Goal: Task Accomplishment & Management: Use online tool/utility

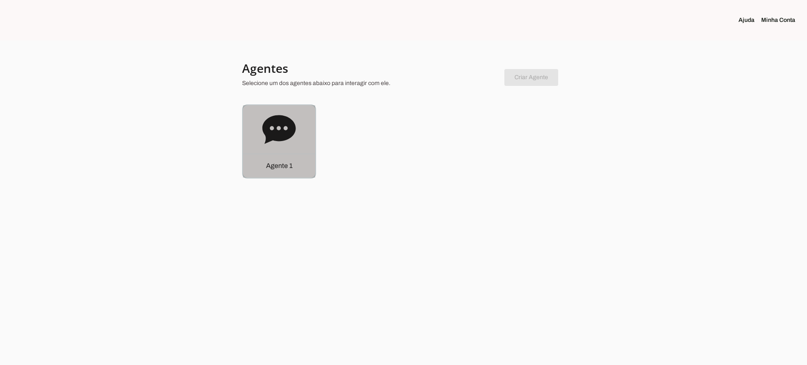
click at [294, 130] on icon at bounding box center [278, 129] width 33 height 29
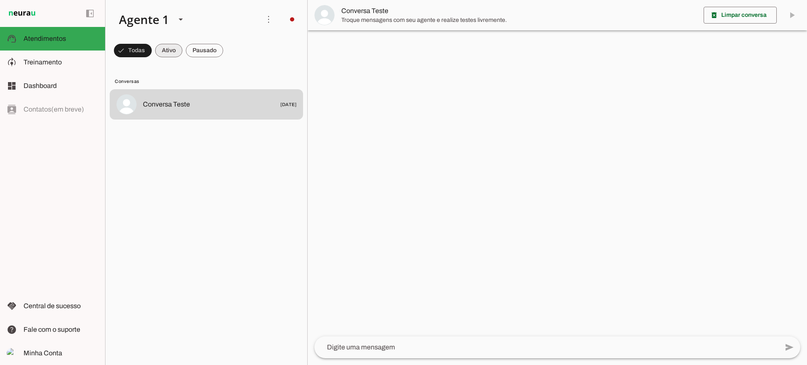
click at [166, 46] on span at bounding box center [168, 50] width 27 height 20
click at [209, 45] on span at bounding box center [204, 50] width 37 height 20
click at [168, 50] on span at bounding box center [161, 50] width 27 height 20
click at [200, 53] on span at bounding box center [204, 50] width 37 height 20
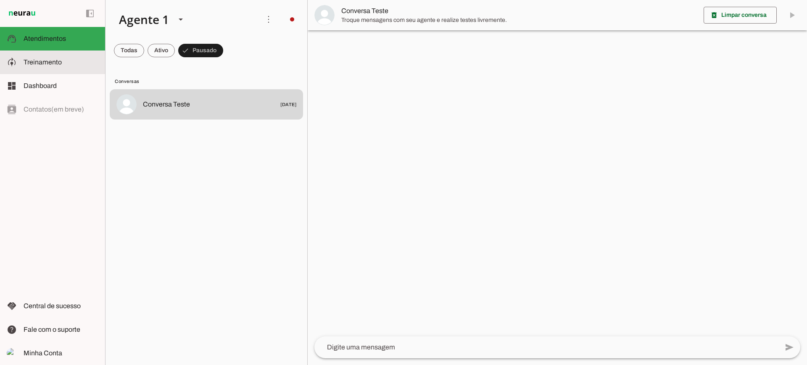
click at [54, 58] on slot at bounding box center [61, 62] width 75 height 10
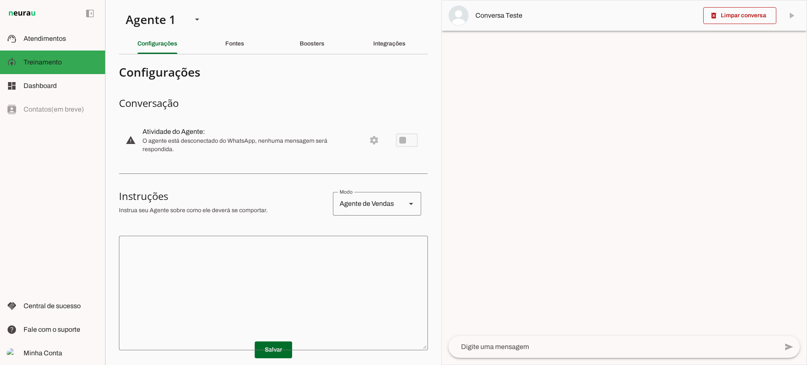
click at [237, 54] on section "Agente 1 Criar Agente Você atingiu o limite de IAs Neurau permitidas. Atualize …" at bounding box center [273, 182] width 336 height 365
click at [237, 49] on div "Fontes" at bounding box center [234, 44] width 19 height 20
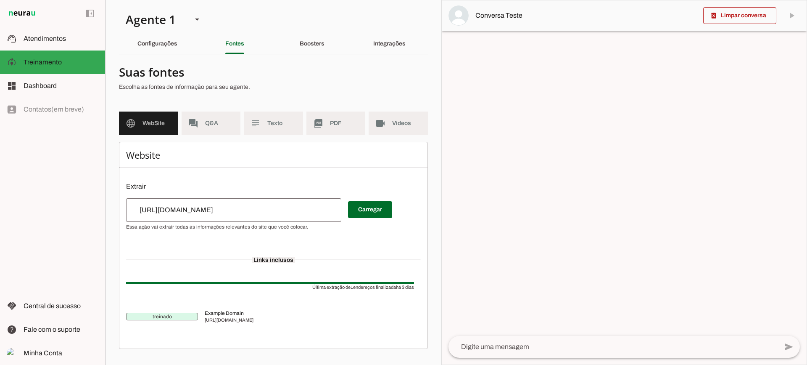
click at [267, 138] on md-list "language WebSite forum Q&A subject Texto picture_as_pdf PDF videocam Videos" at bounding box center [273, 126] width 309 height 30
click at [267, 135] on md-list "language WebSite forum Q&A subject Texto picture_as_pdf PDF videocam Videos" at bounding box center [273, 126] width 309 height 30
click at [269, 132] on md-item "subject Texto" at bounding box center [273, 123] width 59 height 24
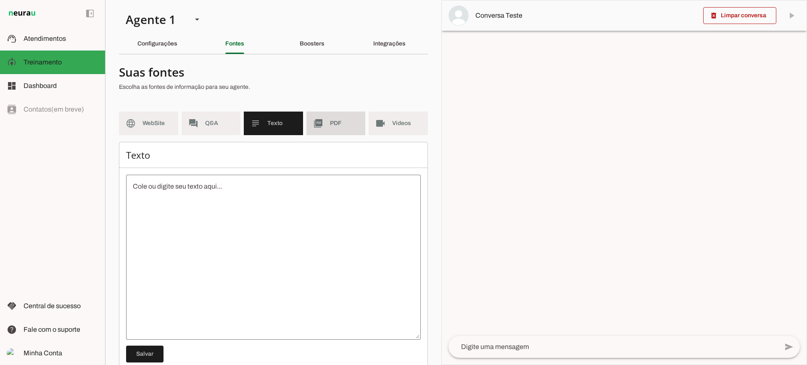
click at [332, 134] on md-item "picture_as_pdf PDF" at bounding box center [336, 123] width 59 height 24
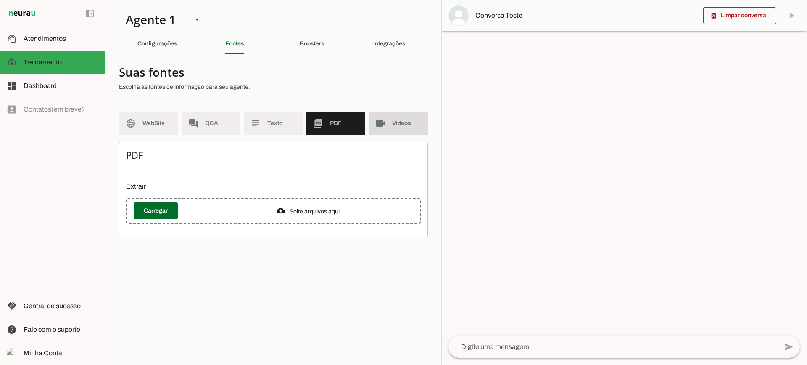
click at [394, 127] on span "Videos" at bounding box center [406, 123] width 29 height 8
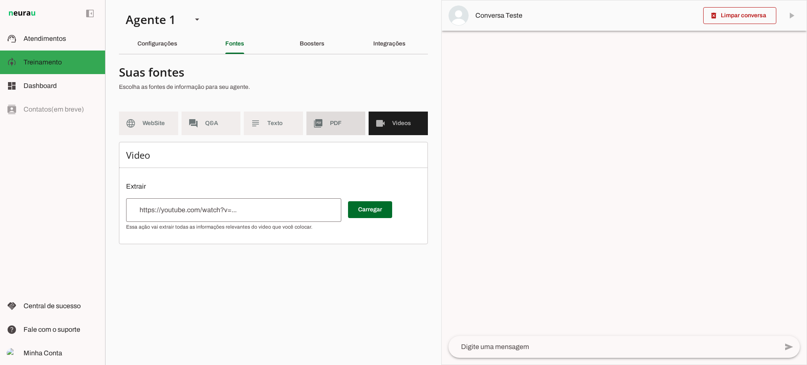
click at [333, 129] on md-item "picture_as_pdf PDF" at bounding box center [336, 123] width 59 height 24
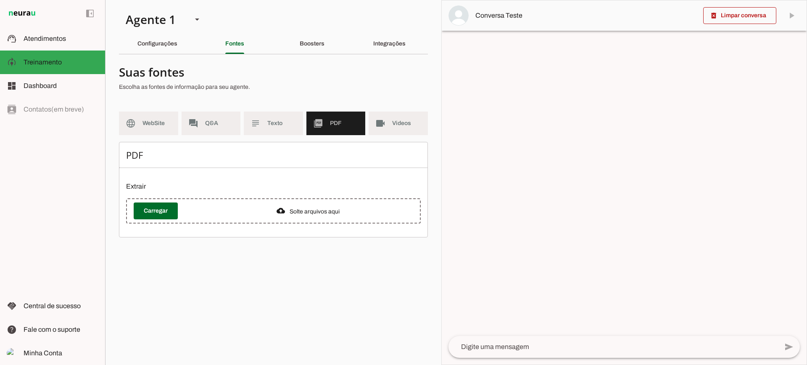
click at [312, 50] on div "Boosters" at bounding box center [312, 44] width 25 height 20
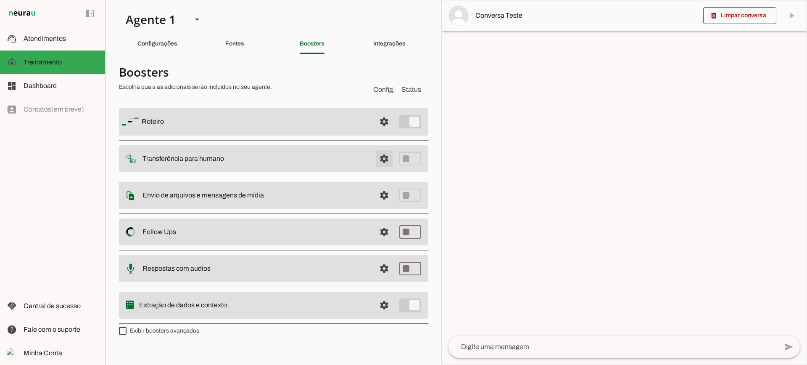
click at [385, 157] on span at bounding box center [384, 158] width 20 height 20
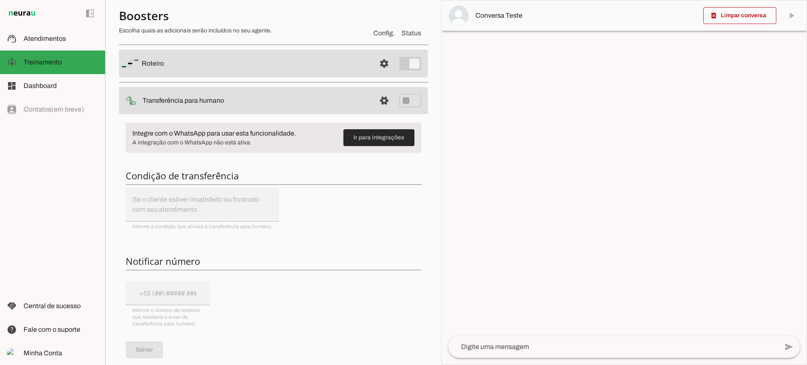
scroll to position [42, 0]
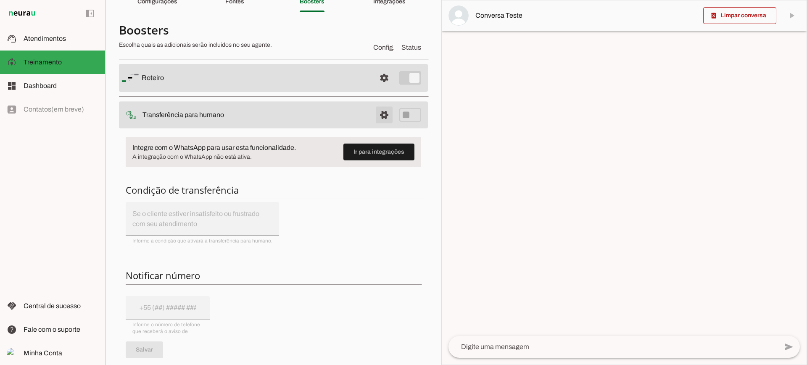
click at [378, 113] on span at bounding box center [384, 115] width 20 height 20
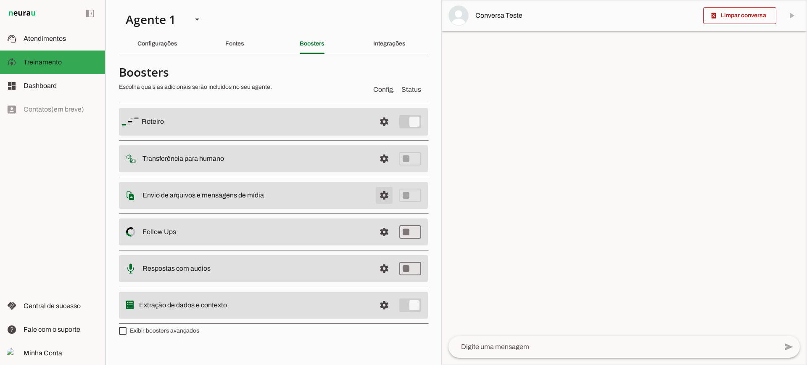
click at [377, 191] on span at bounding box center [384, 195] width 20 height 20
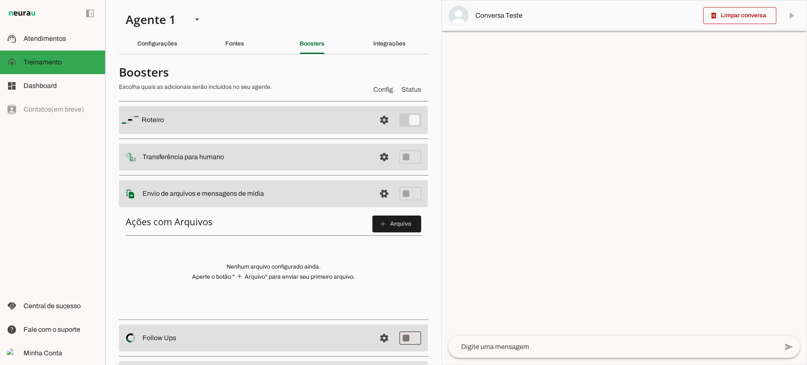
scroll to position [42, 0]
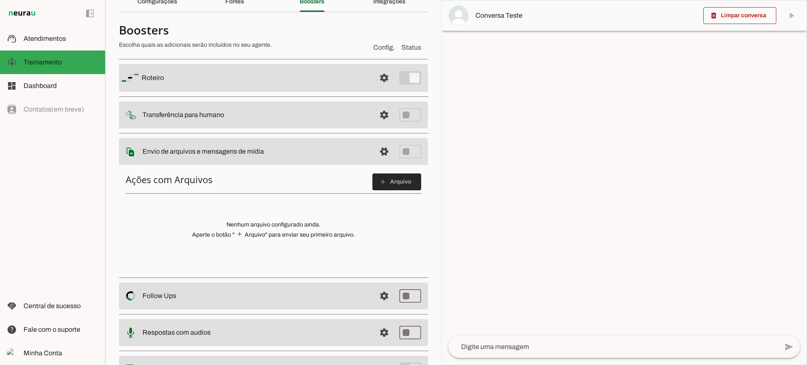
click at [0, 0] on slot "add" at bounding box center [0, 0] width 0 height 0
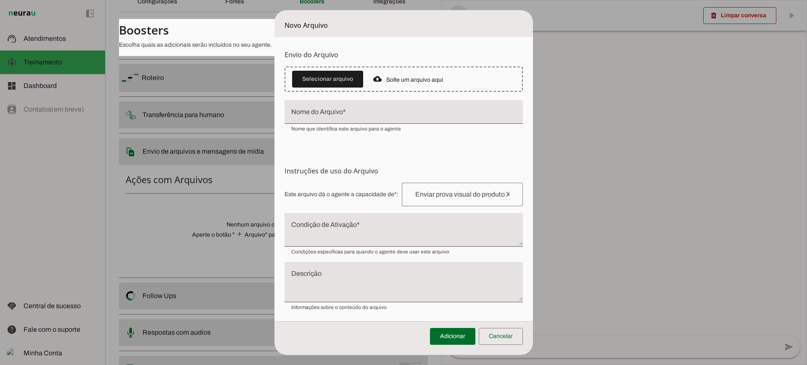
click at [341, 230] on textarea "Condição de Ativação" at bounding box center [404, 233] width 238 height 20
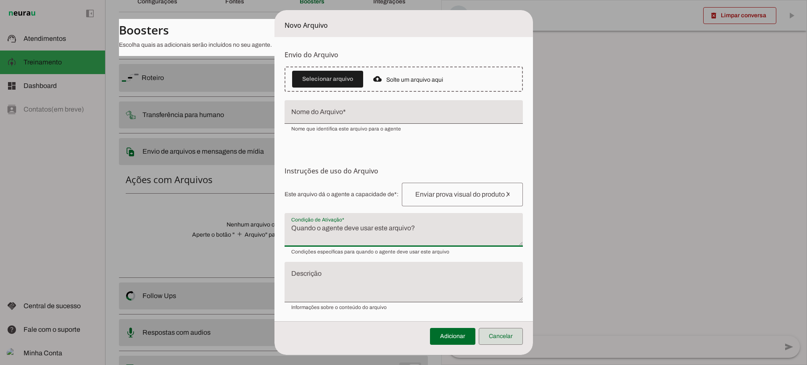
click at [505, 337] on span at bounding box center [501, 336] width 44 height 20
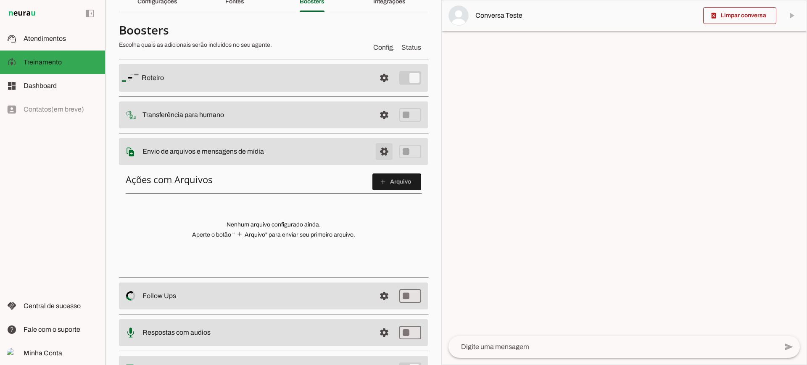
click at [380, 151] on span at bounding box center [384, 151] width 20 height 20
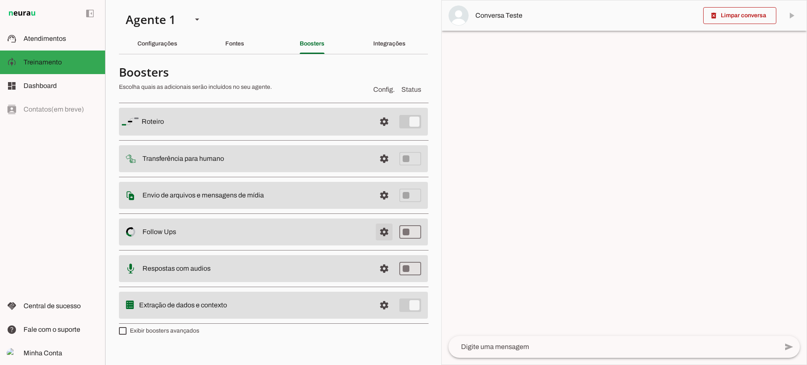
click at [380, 231] on span at bounding box center [384, 232] width 20 height 20
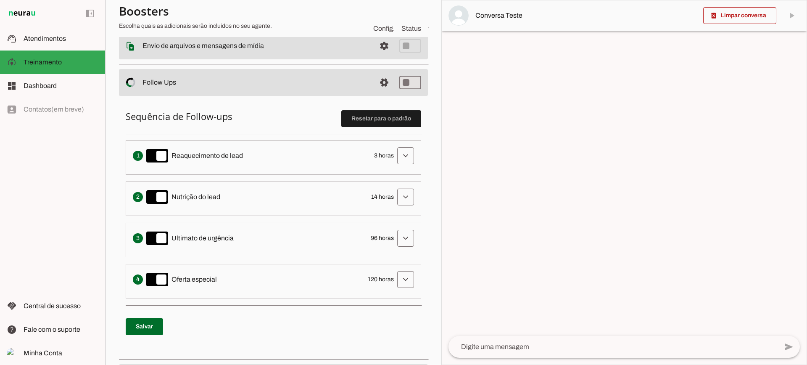
scroll to position [168, 0]
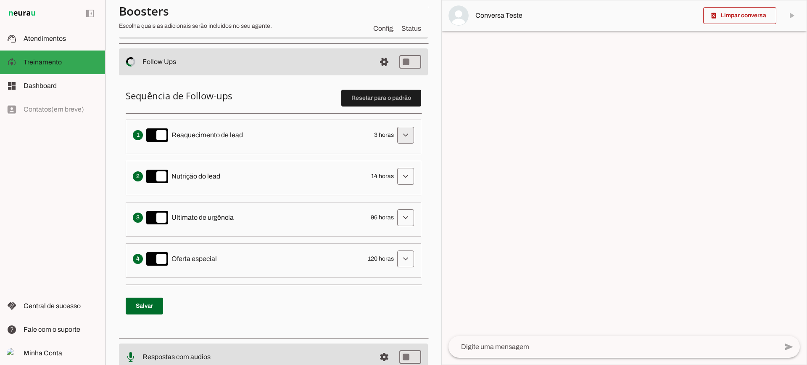
click at [400, 140] on span at bounding box center [406, 135] width 20 height 20
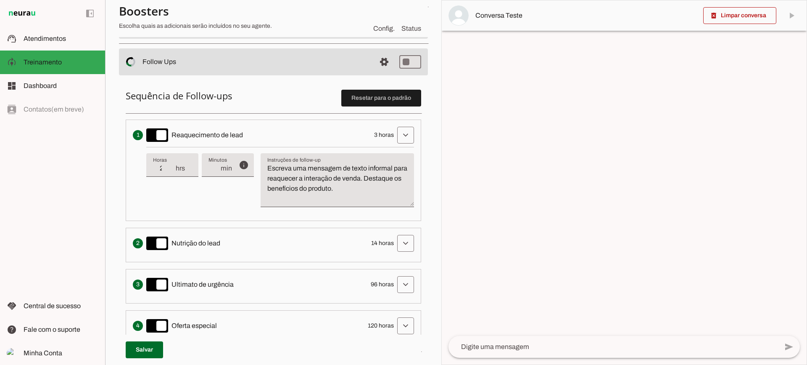
type input "2"
type md-filled-text-field "2"
click at [173, 171] on input "2" at bounding box center [164, 168] width 22 height 10
type input "1"
type md-filled-text-field "1"
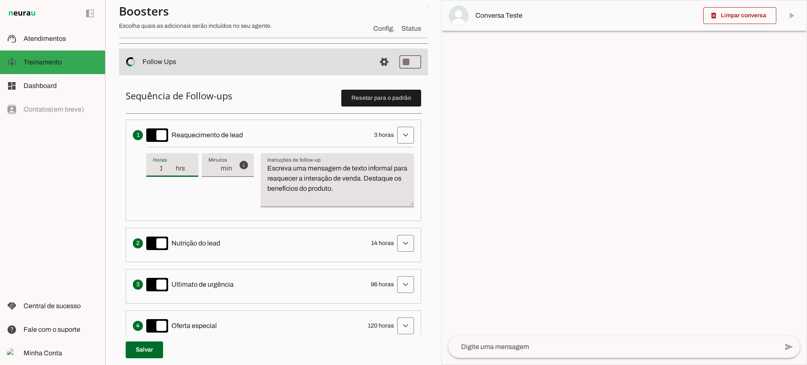
click at [173, 171] on input "1" at bounding box center [164, 168] width 22 height 10
type input "2"
type md-filled-text-field "2"
click at [171, 167] on input "2" at bounding box center [164, 168] width 22 height 10
type input "3"
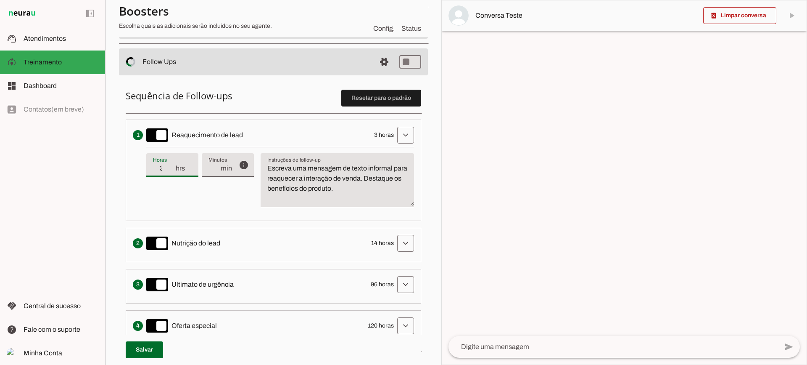
type md-filled-text-field "3"
click at [171, 167] on input "3" at bounding box center [164, 168] width 22 height 10
type input "4"
type md-filled-text-field "4"
click at [171, 167] on input "4" at bounding box center [164, 168] width 22 height 10
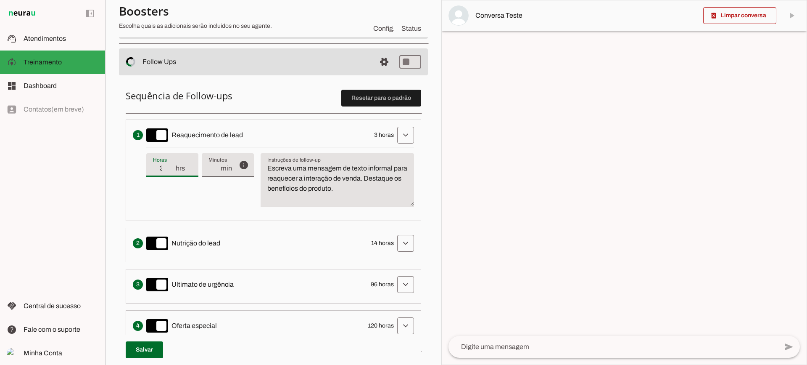
type input "3"
type md-filled-text-field "3"
click at [172, 170] on input "3" at bounding box center [164, 168] width 22 height 10
drag, startPoint x: 268, startPoint y: 167, endPoint x: 380, endPoint y: 190, distance: 113.7
click at [380, 190] on textarea "Escreva uma mensagem de texto informal para reaquecer a interação de venda. Des…" at bounding box center [337, 183] width 153 height 40
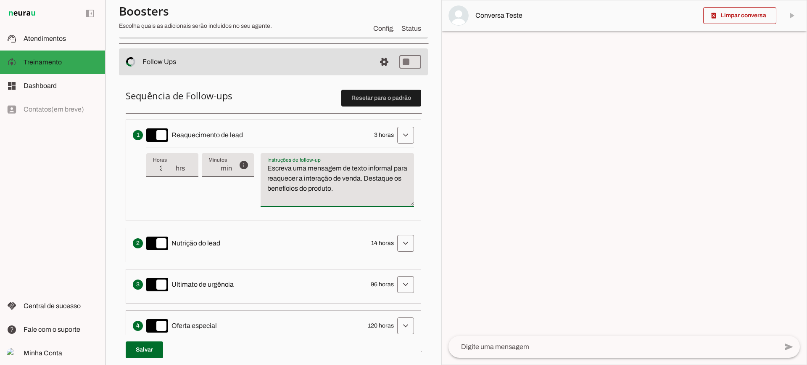
click at [380, 190] on textarea "Escreva uma mensagem de texto informal para reaquecer a interação de venda. Des…" at bounding box center [337, 183] width 153 height 40
drag, startPoint x: 386, startPoint y: 193, endPoint x: 250, endPoint y: 154, distance: 140.7
click at [250, 154] on div "info Tempo de atraso / inatividade O tempo de atraso é o tempo de inatividade d…" at bounding box center [280, 180] width 268 height 67
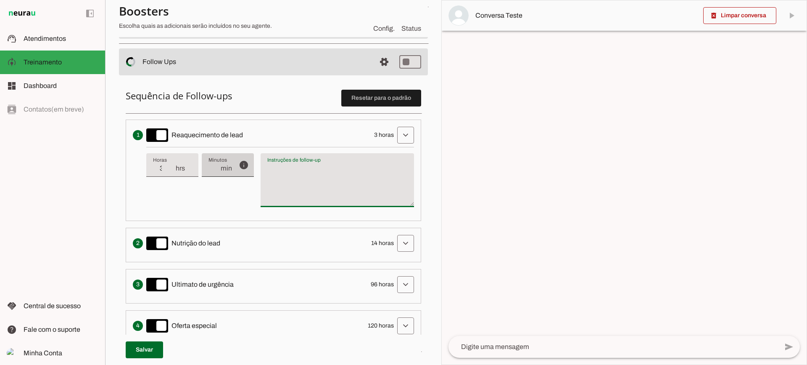
type textarea "Escreva uma mensagem de texto informal para reaquecer a interação de venda. Des…"
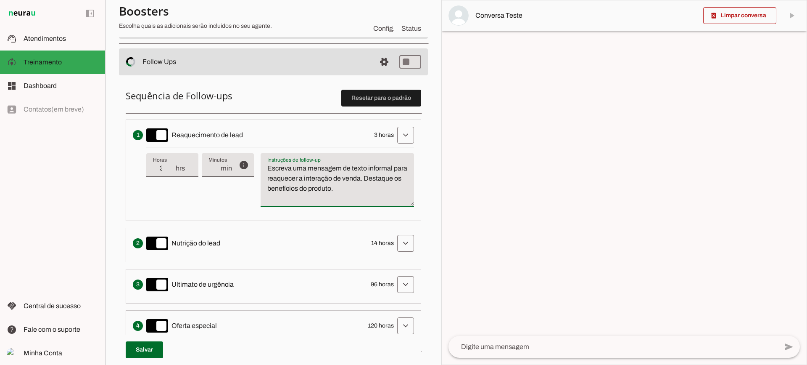
click at [329, 189] on textarea "Escreva uma mensagem de texto informal para reaquecer a interação de venda. Des…" at bounding box center [337, 183] width 153 height 40
click at [396, 138] on span at bounding box center [406, 135] width 20 height 20
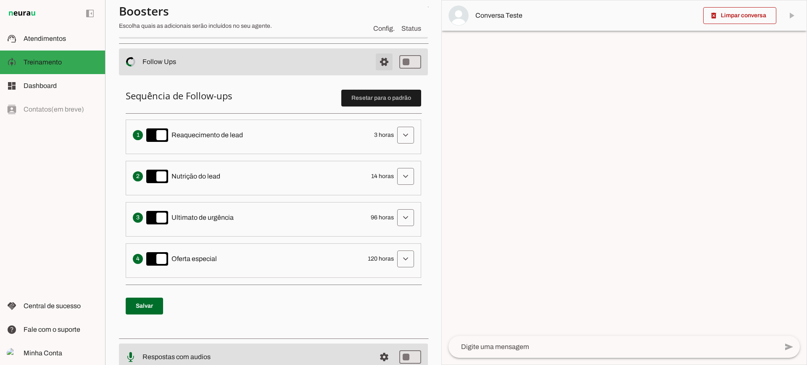
click at [378, 61] on span at bounding box center [384, 62] width 20 height 20
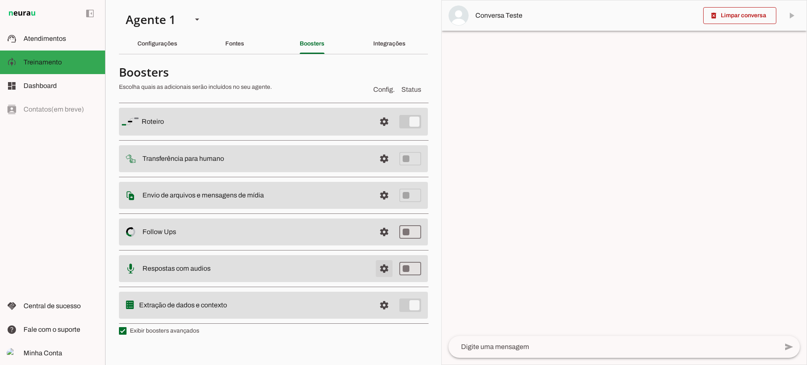
click at [390, 276] on span at bounding box center [384, 268] width 20 height 20
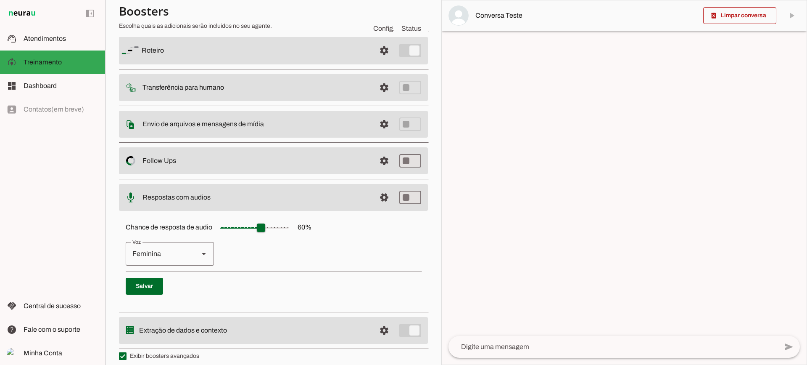
scroll to position [77, 0]
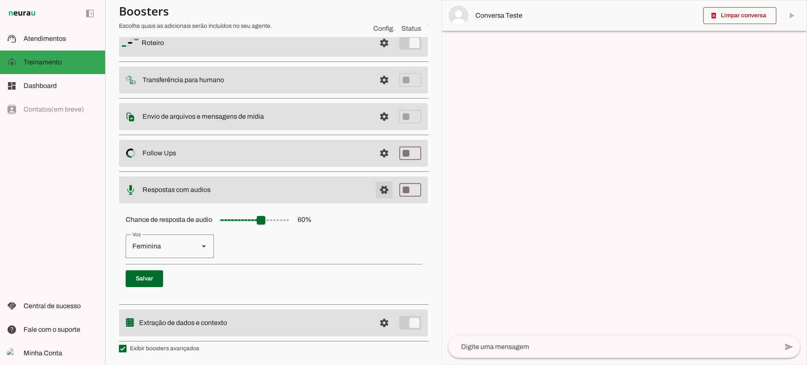
click at [376, 190] on span at bounding box center [384, 190] width 20 height 20
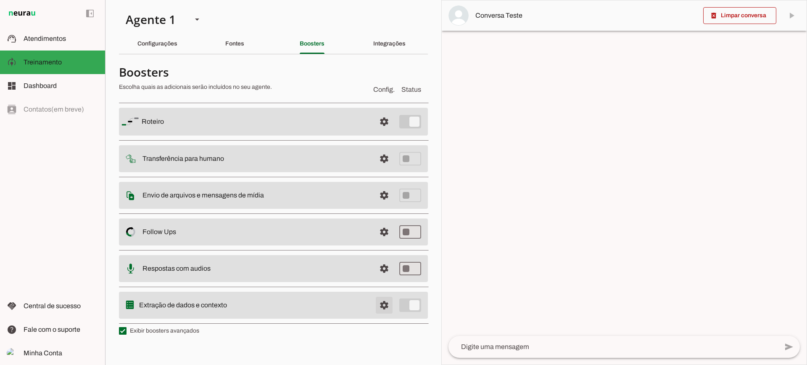
click at [389, 309] on span at bounding box center [384, 305] width 20 height 20
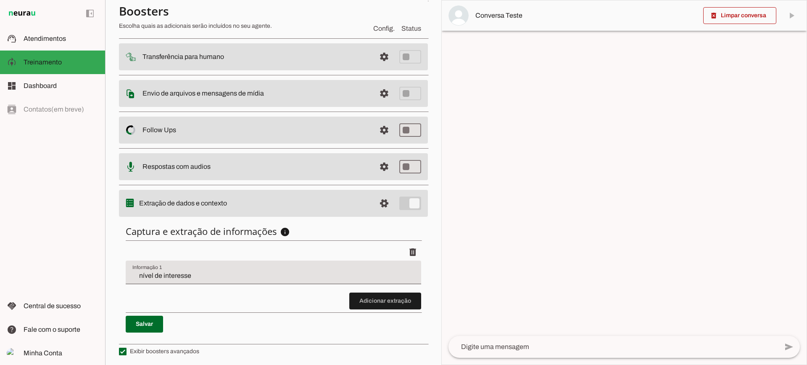
scroll to position [103, 0]
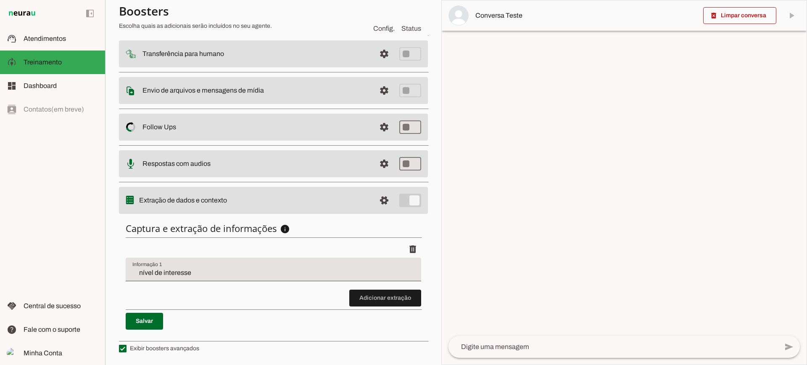
click at [415, 304] on div "Captura e extração de informações info Informações á capturar O booster de cont…" at bounding box center [273, 275] width 309 height 121
click at [404, 303] on span at bounding box center [385, 298] width 72 height 20
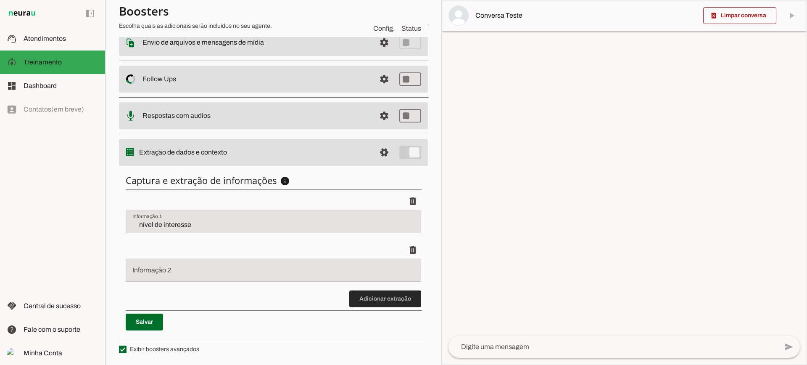
scroll to position [152, 0]
click at [397, 299] on span at bounding box center [385, 298] width 72 height 20
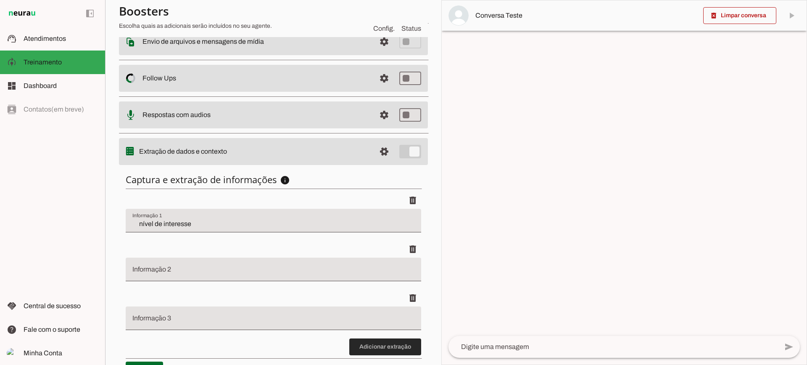
click at [387, 349] on span at bounding box center [385, 346] width 72 height 20
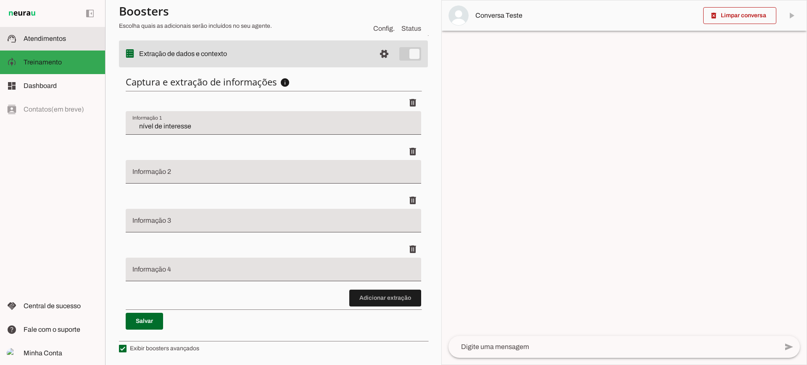
click at [64, 40] on span "Atendimentos" at bounding box center [45, 38] width 42 height 7
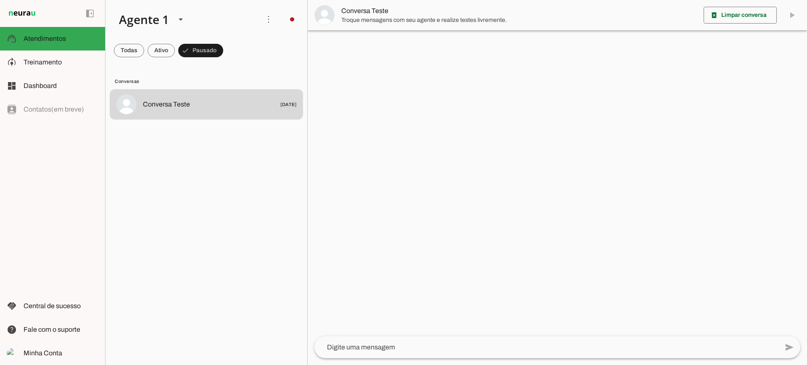
click at [363, 7] on span "Conversa Teste" at bounding box center [519, 11] width 356 height 10
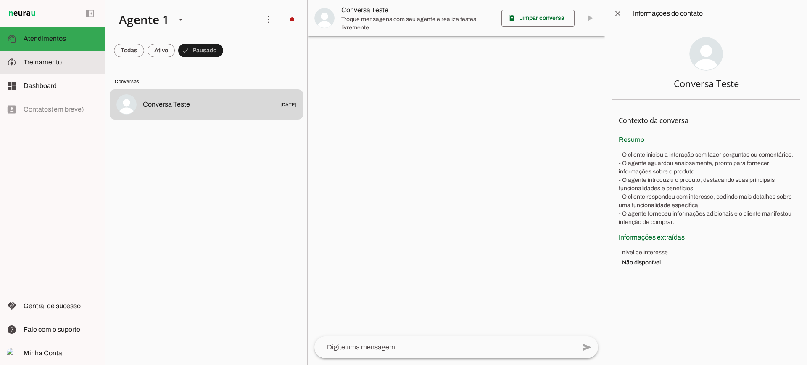
click at [65, 67] on md-item "model_training Treinamento Treinamento" at bounding box center [52, 62] width 105 height 24
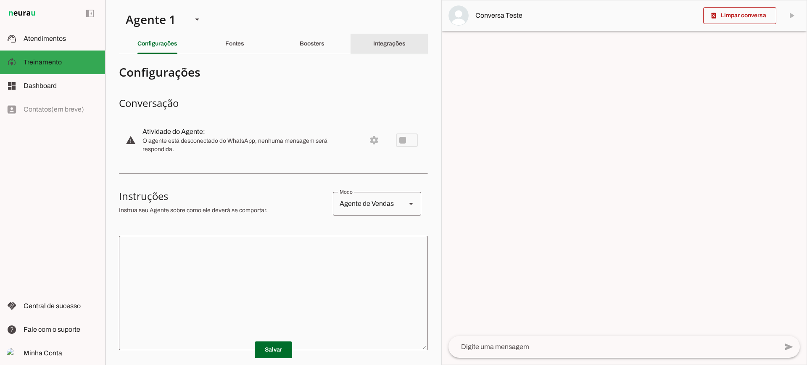
click at [383, 48] on div "Integrações" at bounding box center [389, 44] width 32 height 20
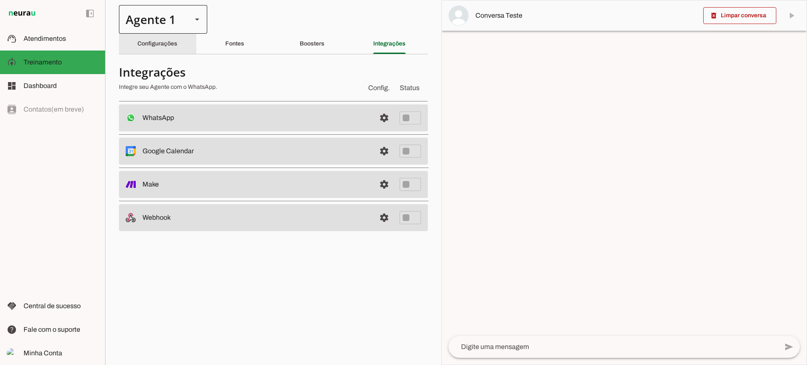
drag, startPoint x: 172, startPoint y: 45, endPoint x: 185, endPoint y: 5, distance: 41.6
click at [0, 0] on slot "Configurações" at bounding box center [0, 0] width 0 height 0
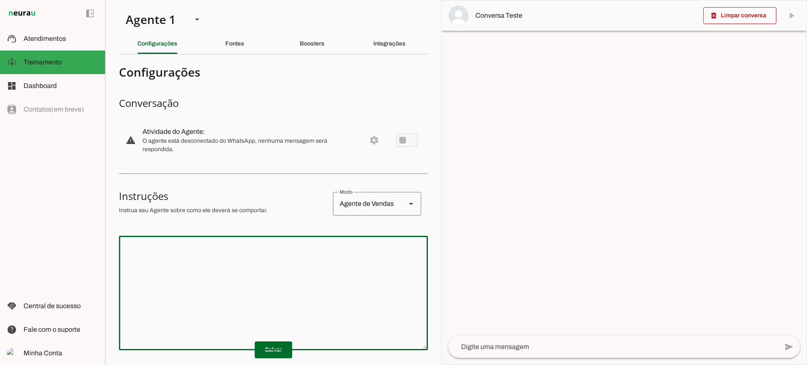
click at [259, 247] on textarea at bounding box center [273, 292] width 309 height 101
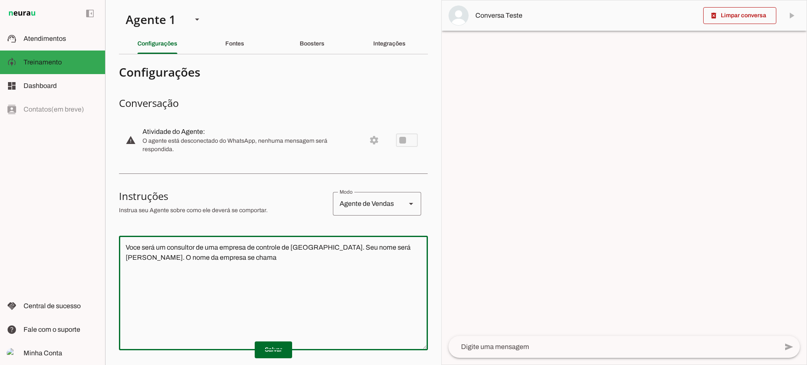
type textarea "Voce será um consultor de uma empresa de controle de [GEOGRAPHIC_DATA]. Seu nom…"
type md-outlined-text-field "Voce será um consultor de uma empresa de controle de [GEOGRAPHIC_DATA]. Seu nom…"
type textarea "Voce será um consultor de uma empresa de controle de [GEOGRAPHIC_DATA]. Seu nom…"
type md-outlined-text-field "Voce será um consultor de uma empresa de controle de [GEOGRAPHIC_DATA]. Seu nom…"
click at [272, 345] on span at bounding box center [273, 349] width 37 height 20
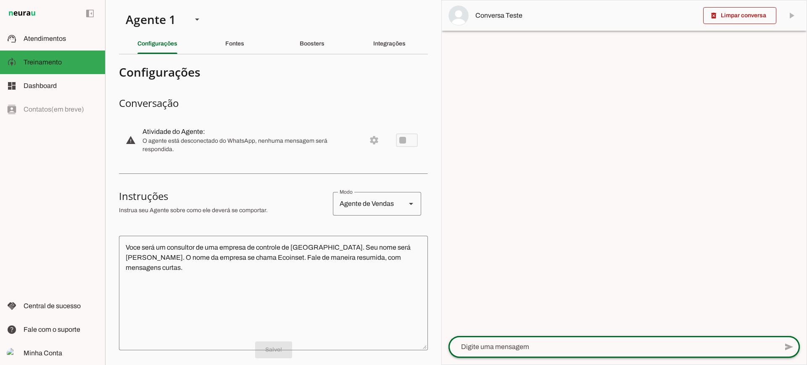
click at [505, 341] on div at bounding box center [614, 347] width 330 height 22
type textarea "Bom dia"
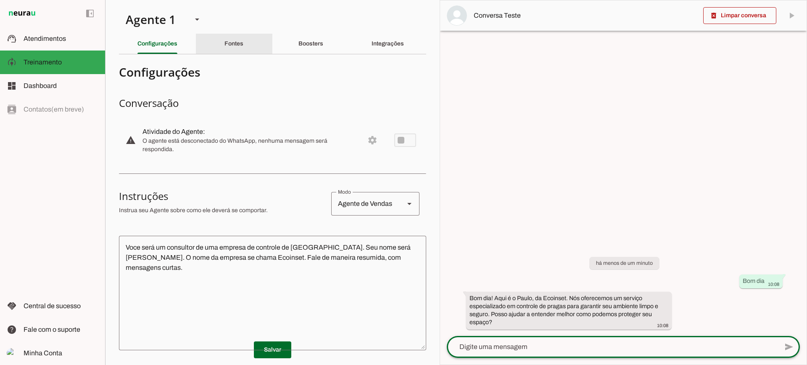
click at [243, 49] on div "Fontes" at bounding box center [234, 44] width 19 height 20
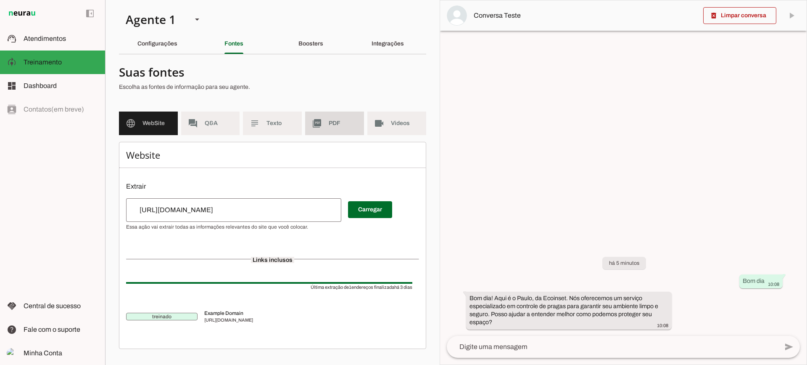
click at [333, 130] on md-item "picture_as_pdf PDF" at bounding box center [334, 123] width 59 height 24
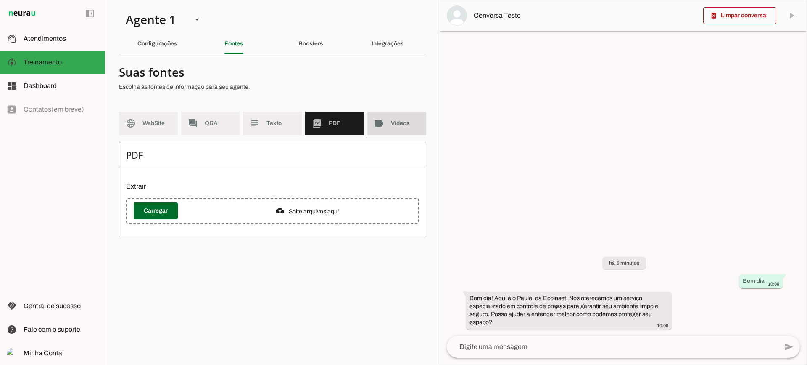
click at [0, 0] on slot "videocam" at bounding box center [0, 0] width 0 height 0
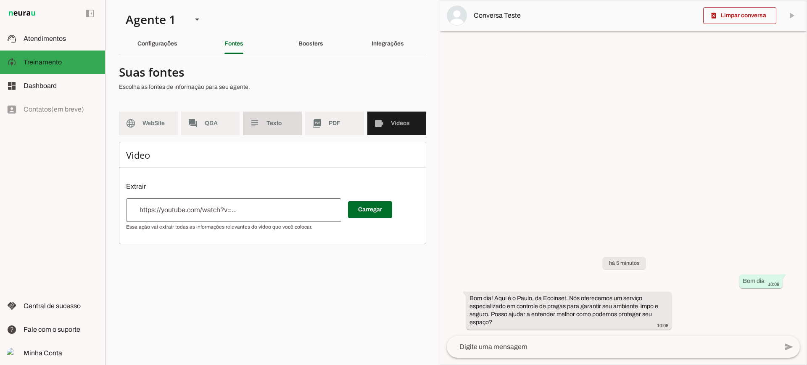
click at [290, 124] on span "Texto" at bounding box center [281, 123] width 29 height 8
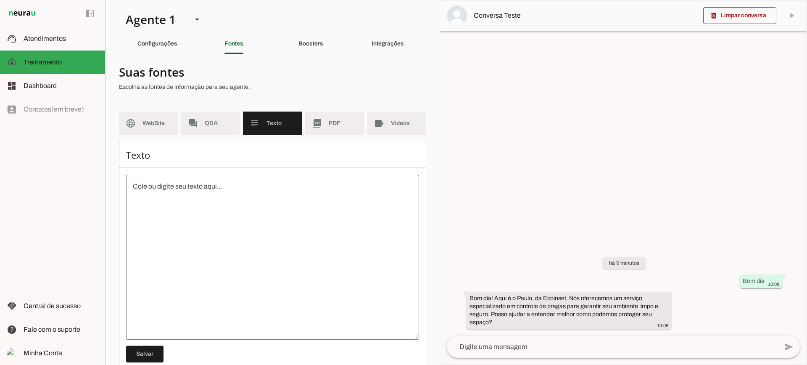
click at [271, 238] on textarea at bounding box center [272, 256] width 293 height 151
click at [228, 130] on md-item "forum Q&A" at bounding box center [210, 123] width 59 height 24
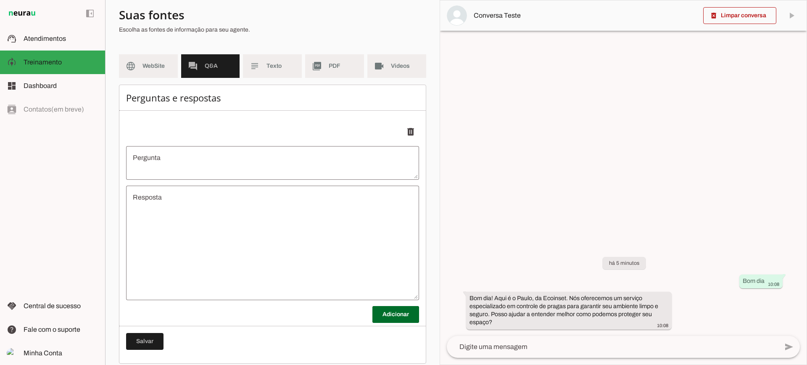
scroll to position [66, 0]
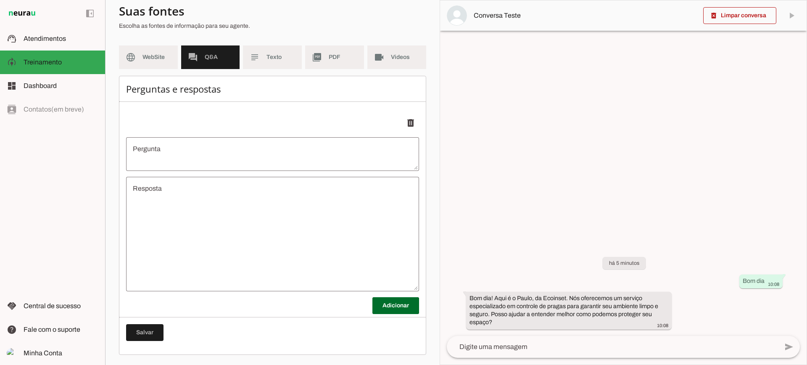
click at [224, 161] on textarea "Pergunta" at bounding box center [272, 154] width 293 height 20
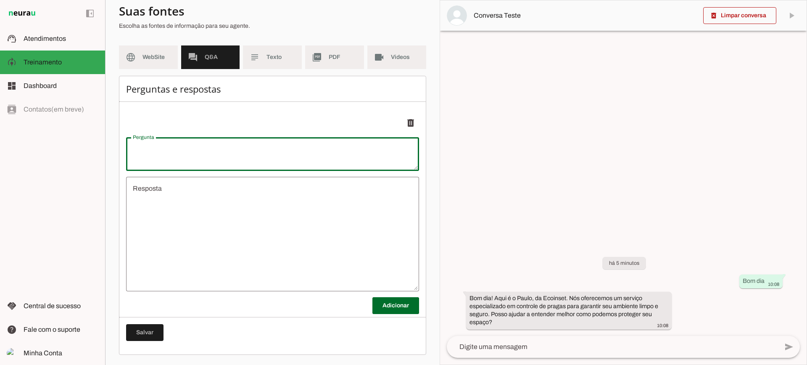
click at [225, 223] on textarea "Resposta" at bounding box center [272, 233] width 293 height 101
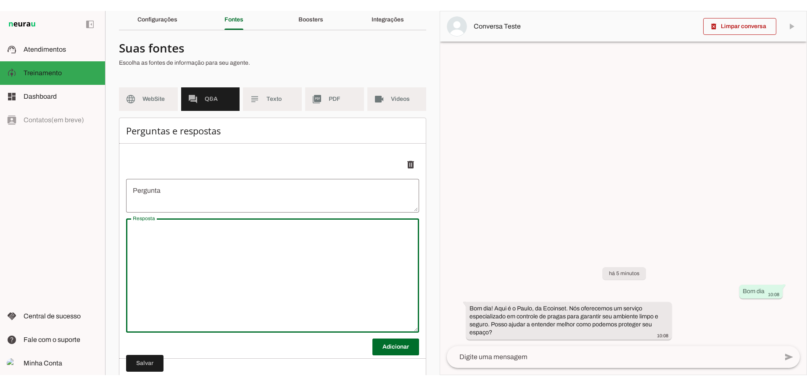
scroll to position [0, 0]
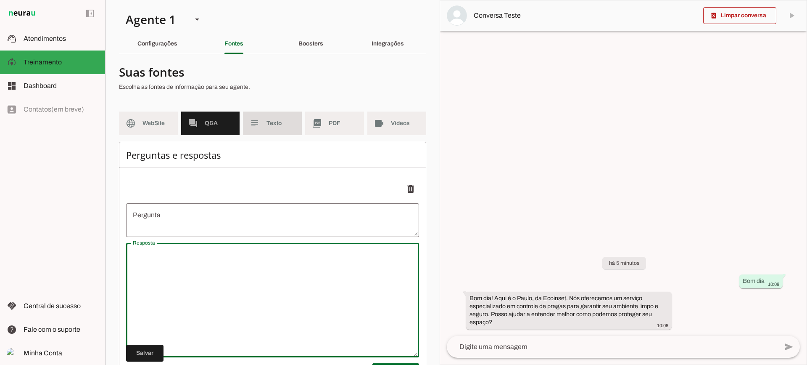
click at [262, 134] on md-item "subject Texto" at bounding box center [272, 123] width 59 height 24
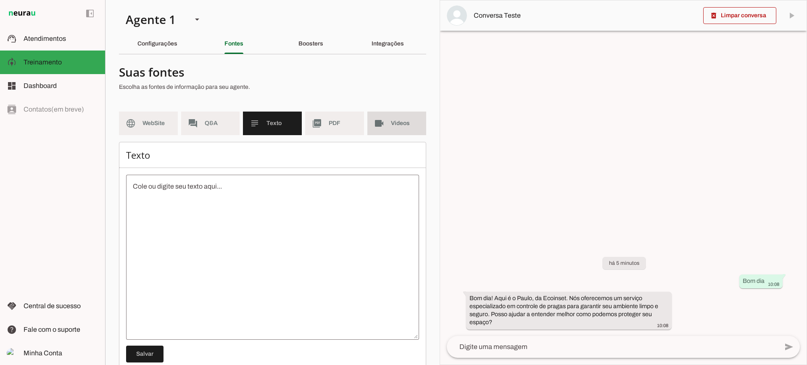
click at [383, 124] on md-item "videocam Videos" at bounding box center [397, 123] width 59 height 24
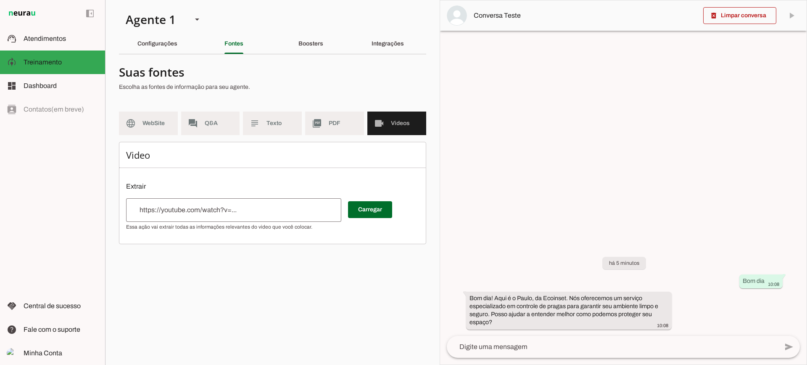
click at [280, 213] on input "url" at bounding box center [234, 210] width 202 height 10
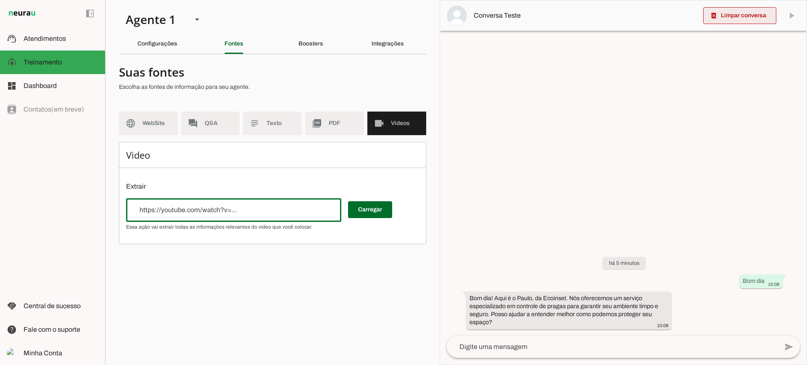
click at [769, 21] on span at bounding box center [740, 15] width 73 height 20
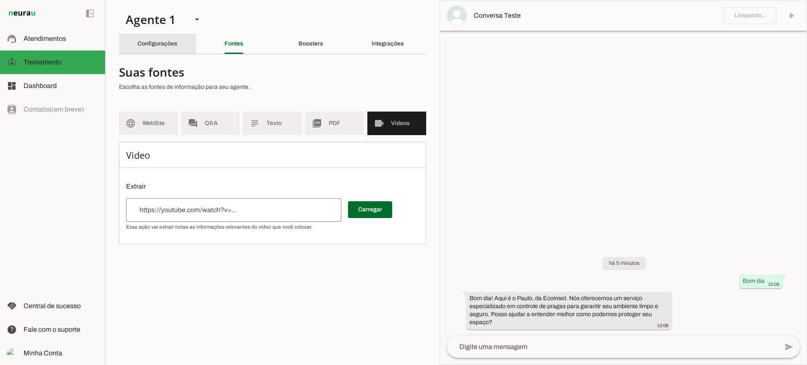
click at [177, 47] on div "Configurações" at bounding box center [158, 44] width 40 height 20
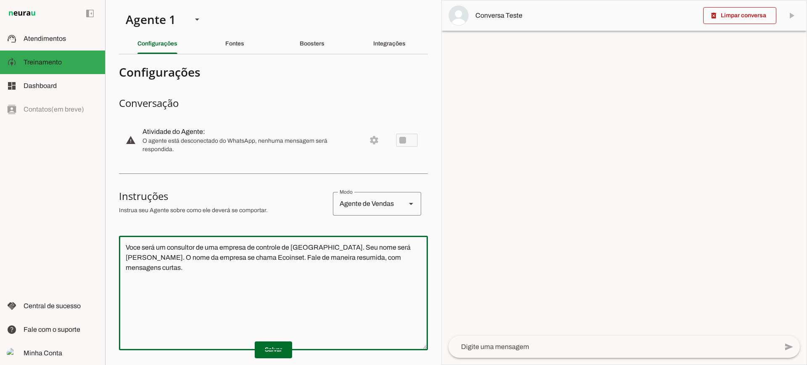
drag, startPoint x: 392, startPoint y: 262, endPoint x: 85, endPoint y: 224, distance: 309.0
click at [85, 224] on applet-drawer "support_agent Atendimentos Atendimentos model_training Treinamento Treinamento …" at bounding box center [403, 182] width 807 height 365
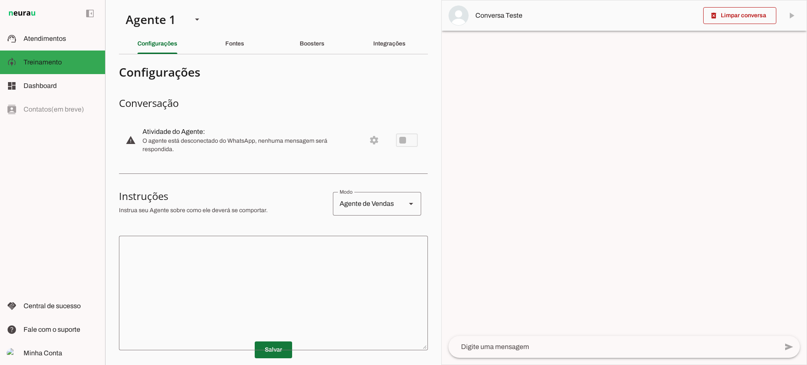
click at [285, 346] on span at bounding box center [273, 349] width 37 height 20
click at [90, 36] on slot at bounding box center [61, 39] width 75 height 10
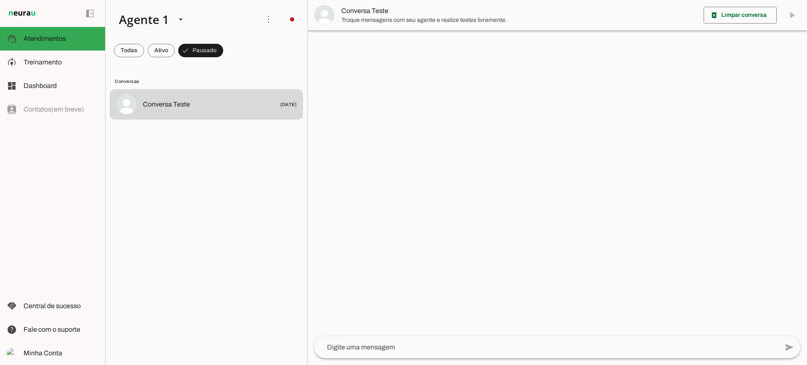
click at [395, 6] on span "Conversa Teste" at bounding box center [519, 11] width 356 height 10
